Goal: Information Seeking & Learning: Learn about a topic

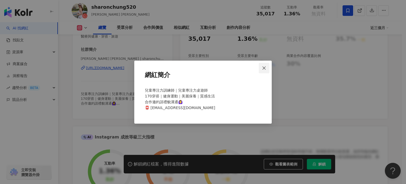
click at [264, 67] on icon "close" at bounding box center [264, 68] width 4 height 4
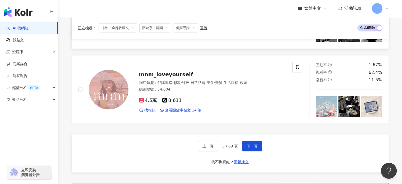
scroll to position [988, 0]
